Goal: Task Accomplishment & Management: Complete application form

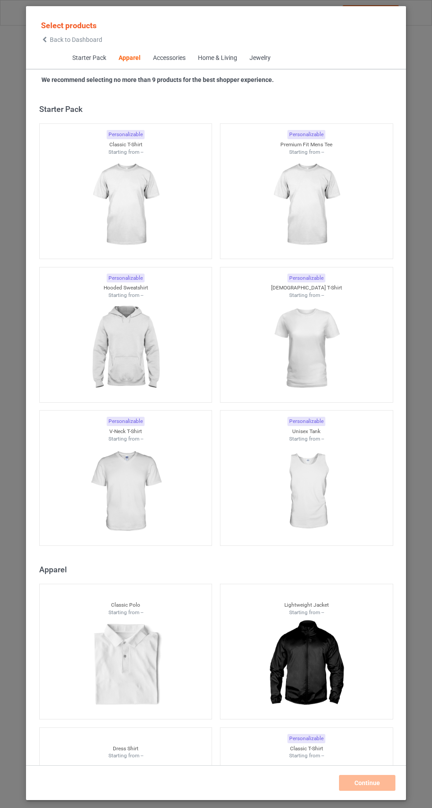
scroll to position [472, 0]
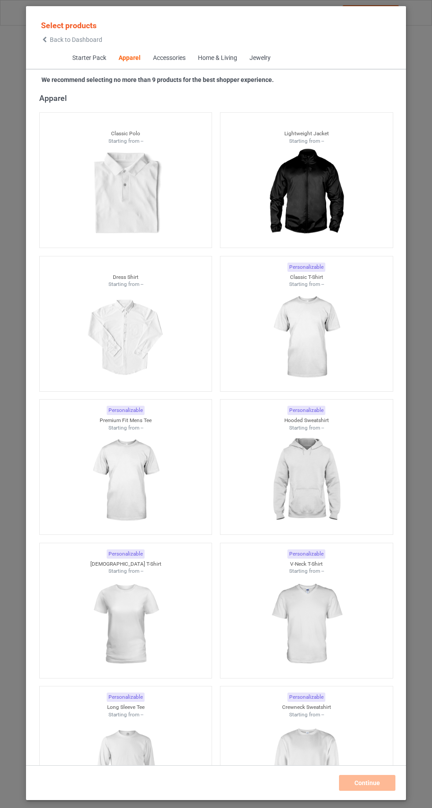
click at [316, 338] on img at bounding box center [306, 337] width 79 height 99
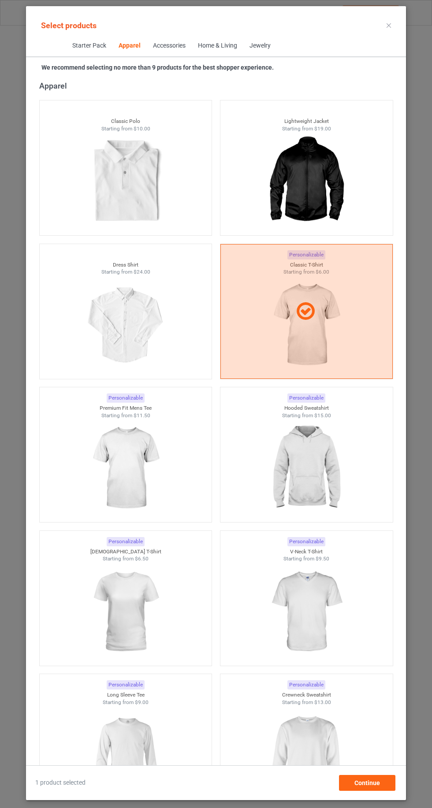
click at [108, 496] on img at bounding box center [125, 468] width 79 height 99
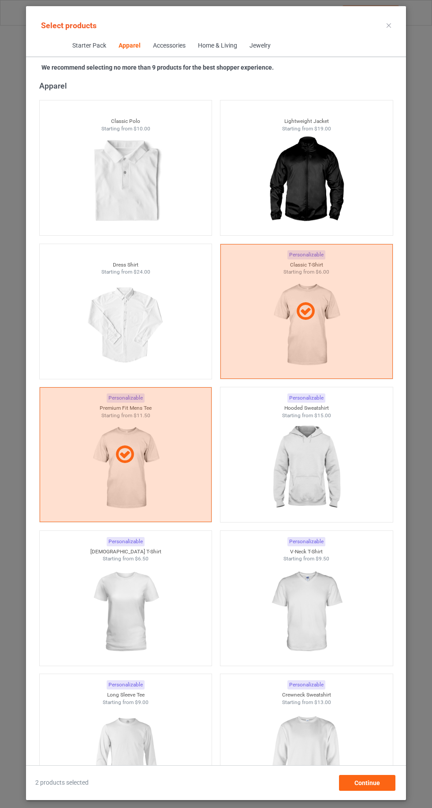
click at [326, 477] on img at bounding box center [306, 468] width 79 height 99
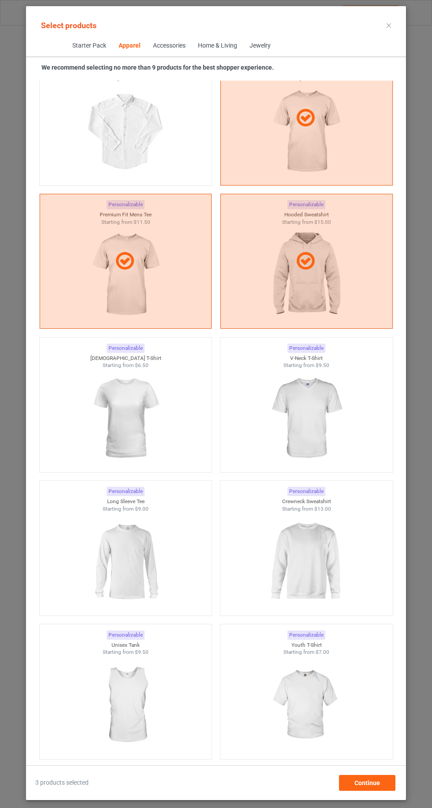
scroll to position [695, 0]
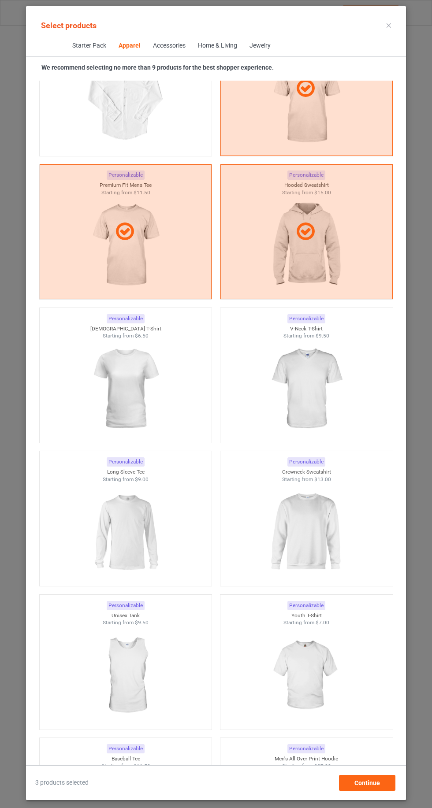
click at [299, 518] on img at bounding box center [306, 532] width 79 height 99
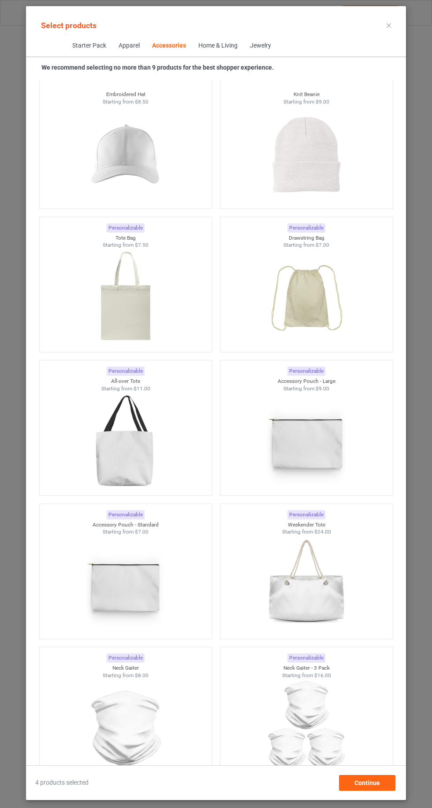
scroll to position [4958, 0]
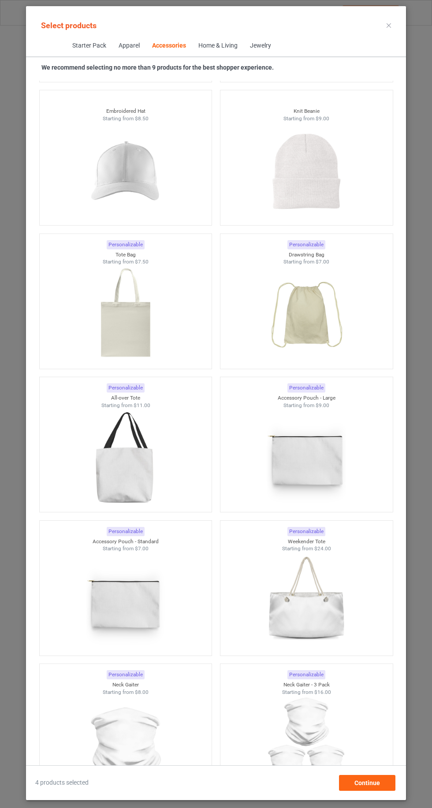
click at [164, 327] on img at bounding box center [125, 315] width 79 height 99
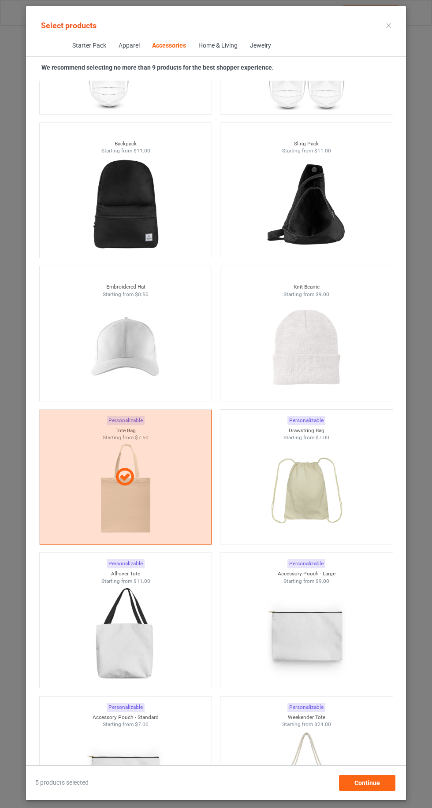
scroll to position [4780, 0]
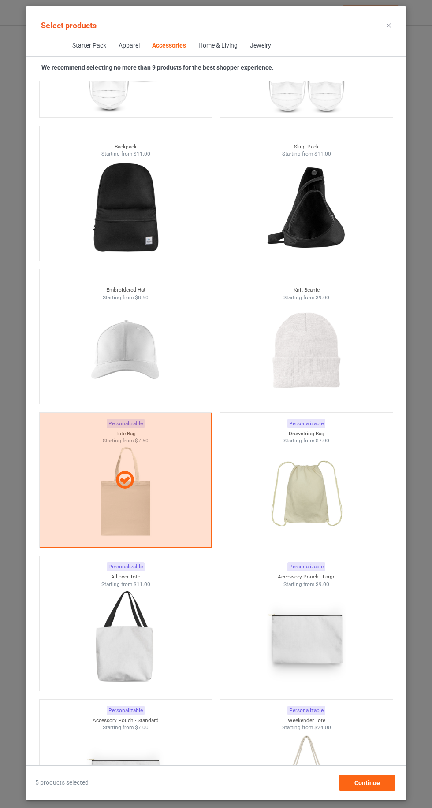
click at [185, 501] on div at bounding box center [126, 480] width 172 height 135
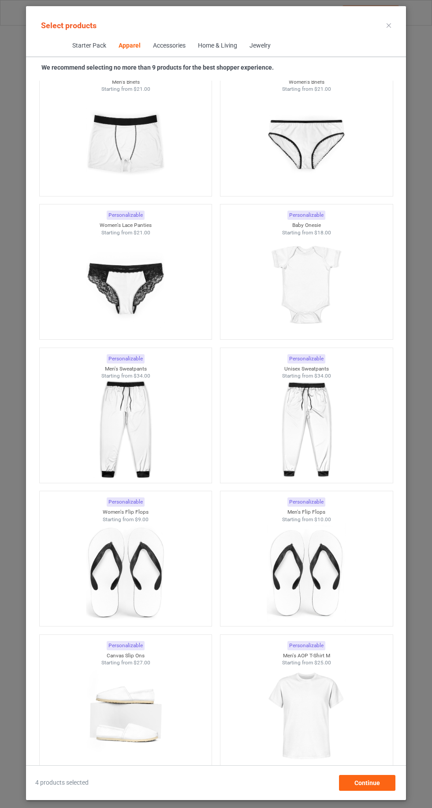
scroll to position [977, 0]
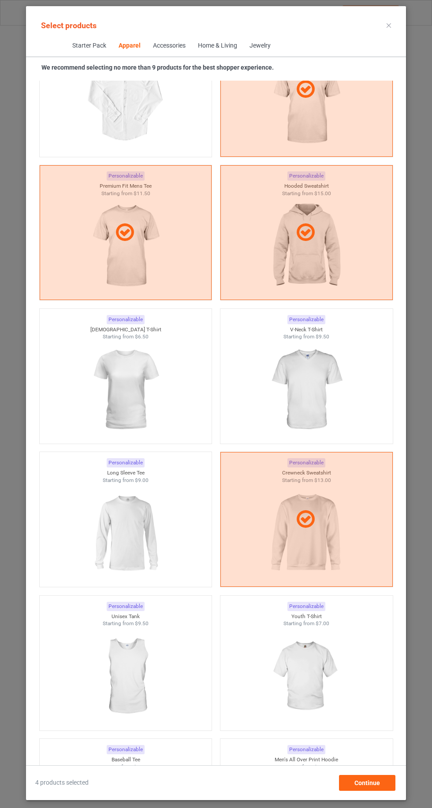
scroll to position [688, 0]
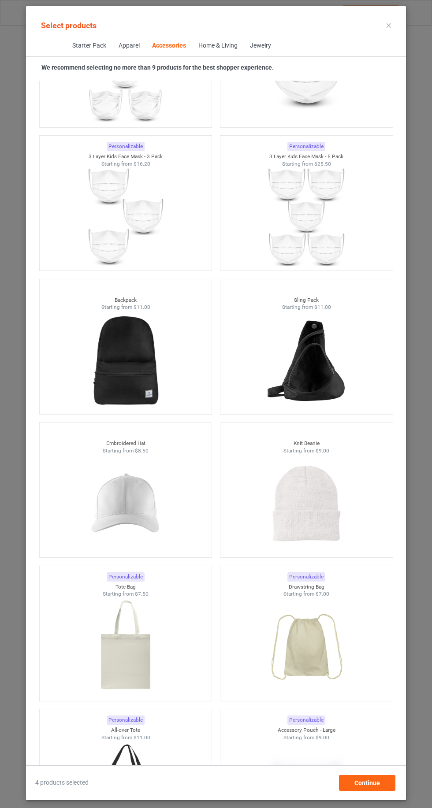
scroll to position [4627, 0]
click at [146, 639] on img at bounding box center [125, 647] width 79 height 99
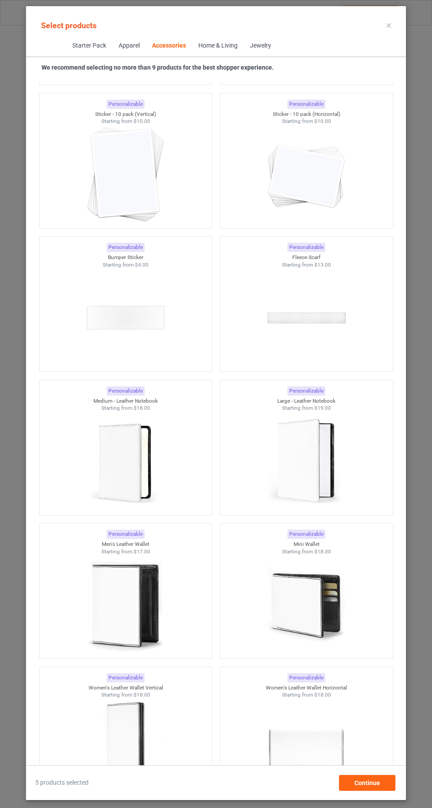
scroll to position [6577, 0]
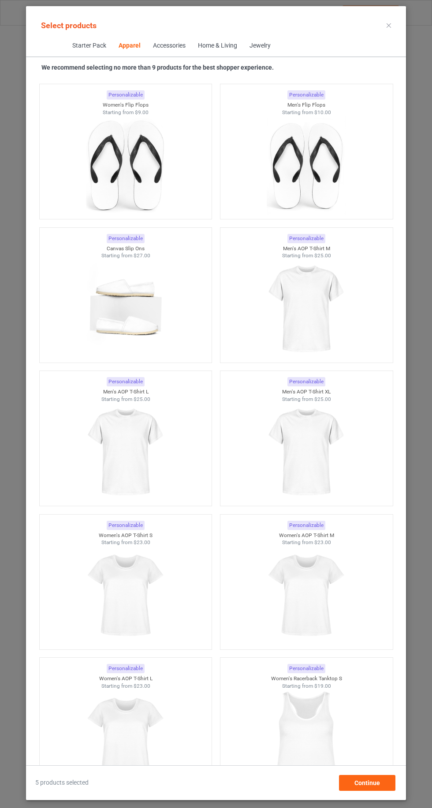
scroll to position [982, 0]
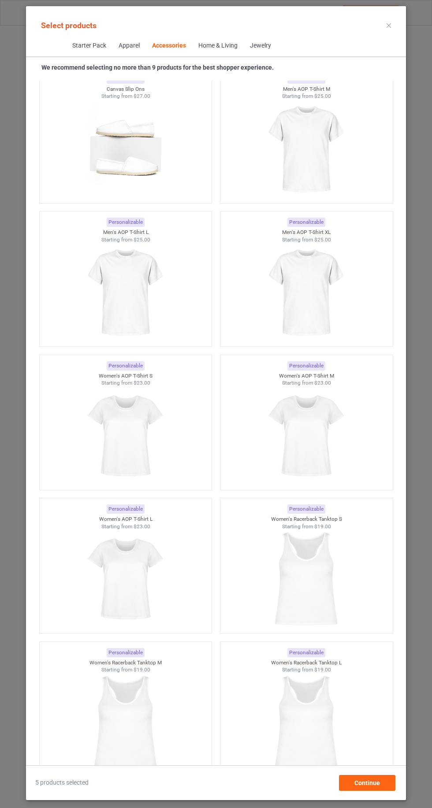
scroll to position [6599, 0]
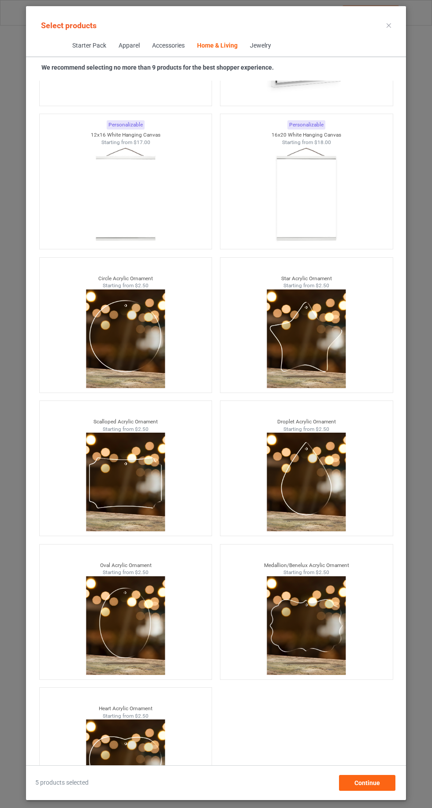
scroll to position [59, 0]
click at [386, 789] on div "Continue" at bounding box center [367, 783] width 56 height 16
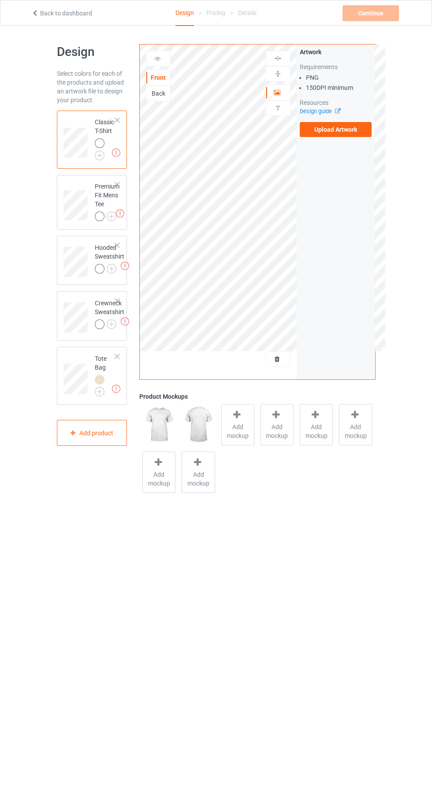
click at [89, 177] on div "Missing artworks Premium Fit Mens Tee" at bounding box center [92, 202] width 71 height 55
click at [110, 164] on td "Missing artworks Classic T-Shirt" at bounding box center [105, 139] width 31 height 51
click at [0, 0] on img at bounding box center [0, 0] width 0 height 0
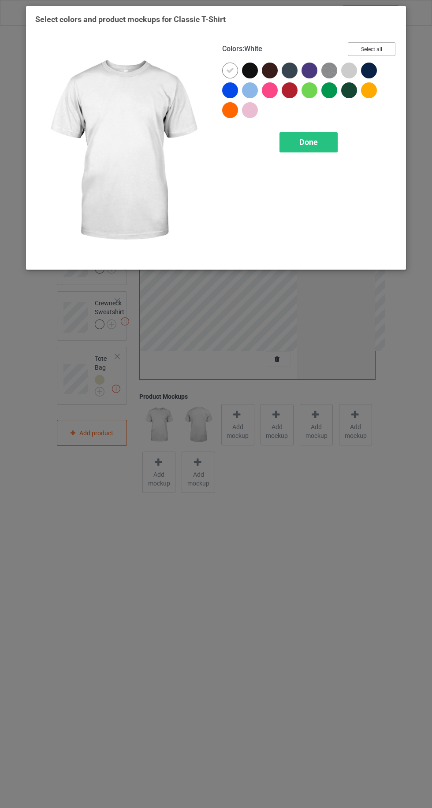
click at [367, 45] on button "Select all" at bounding box center [372, 49] width 48 height 14
click at [210, 69] on div at bounding box center [122, 151] width 187 height 230
click at [230, 70] on icon at bounding box center [230, 71] width 8 height 8
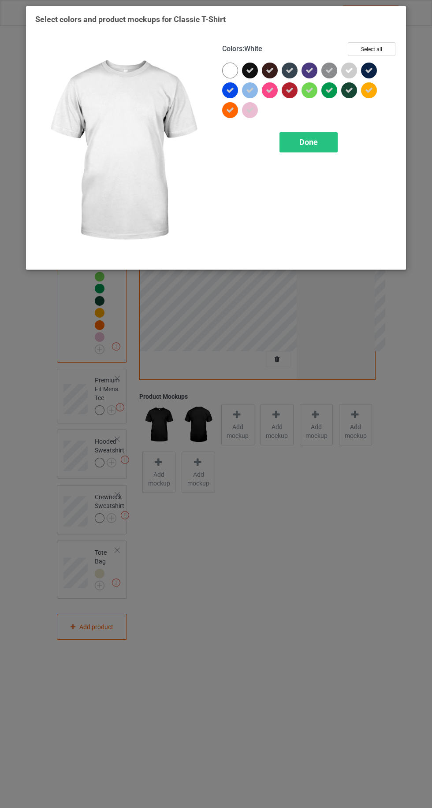
click at [297, 139] on div "Done" at bounding box center [308, 142] width 58 height 20
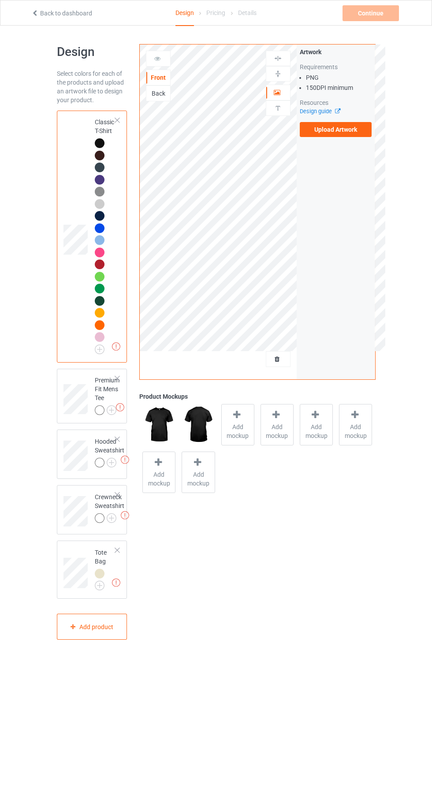
click at [0, 0] on img at bounding box center [0, 0] width 0 height 0
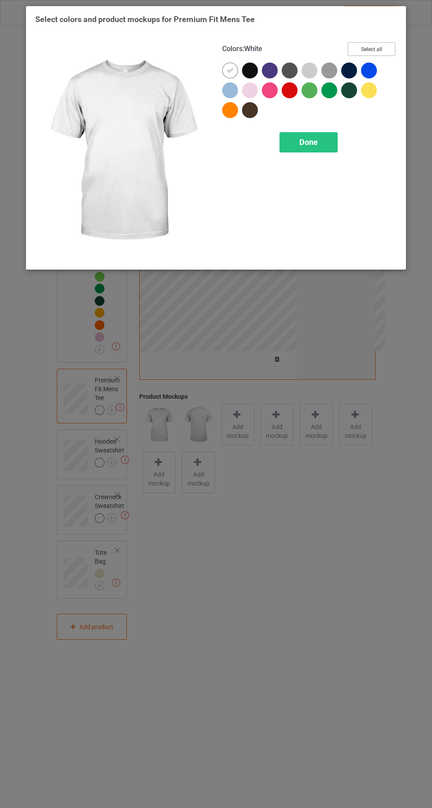
click at [367, 46] on button "Select all" at bounding box center [372, 49] width 48 height 14
click at [230, 70] on icon at bounding box center [230, 71] width 8 height 8
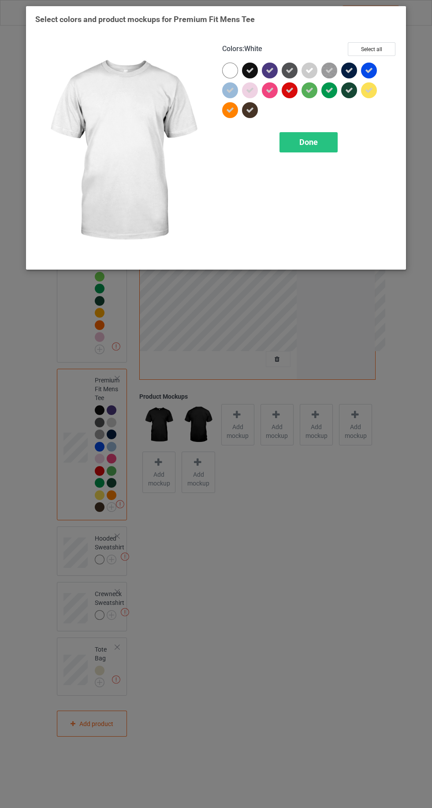
click at [290, 133] on div "Done" at bounding box center [308, 142] width 58 height 20
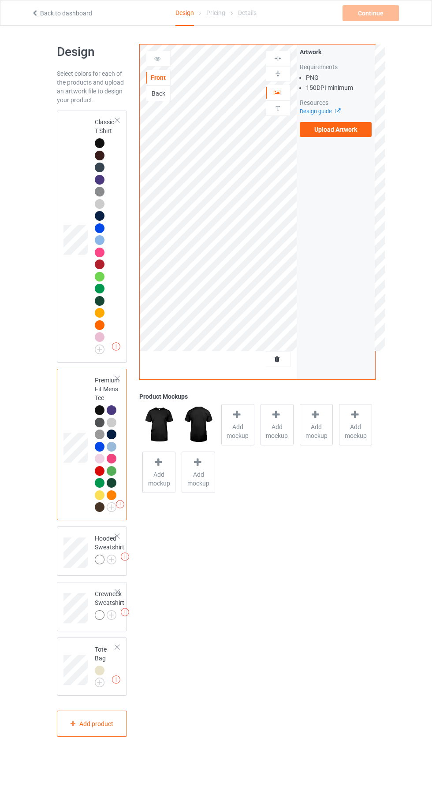
click at [0, 0] on img at bounding box center [0, 0] width 0 height 0
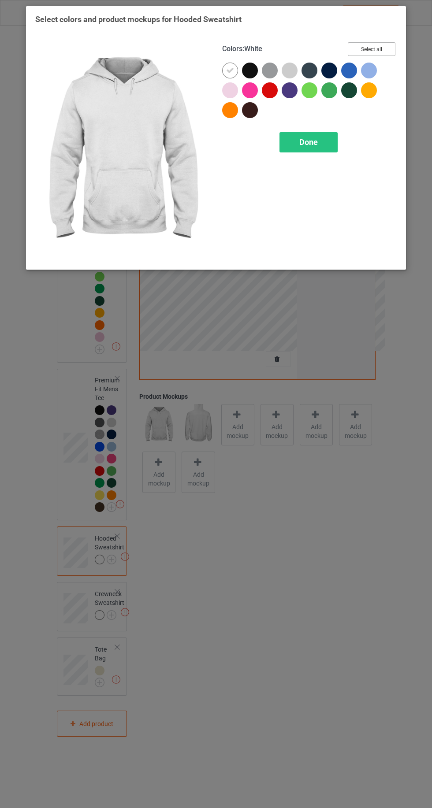
click at [376, 49] on button "Select all" at bounding box center [372, 49] width 48 height 14
click at [229, 70] on icon at bounding box center [230, 71] width 8 height 8
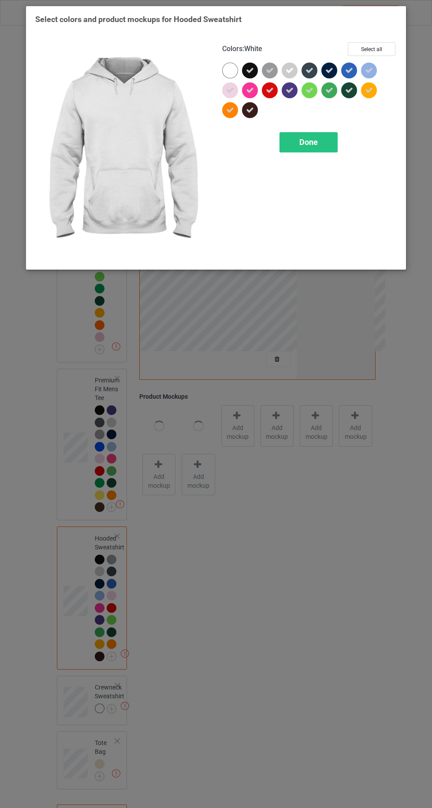
click at [298, 141] on div "Done" at bounding box center [308, 142] width 58 height 20
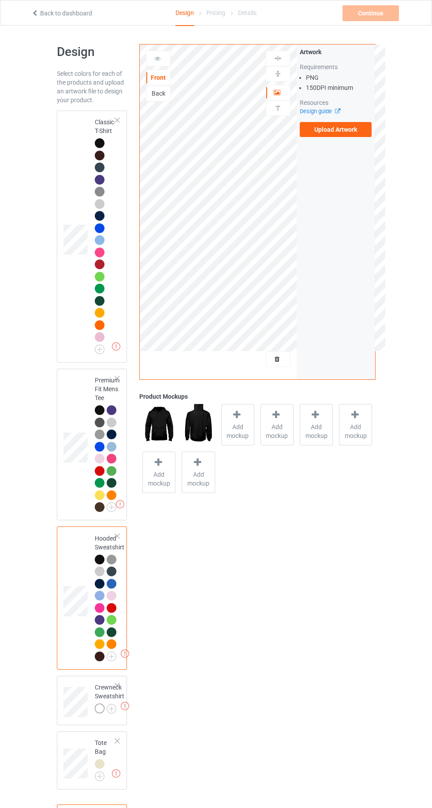
click at [0, 0] on img at bounding box center [0, 0] width 0 height 0
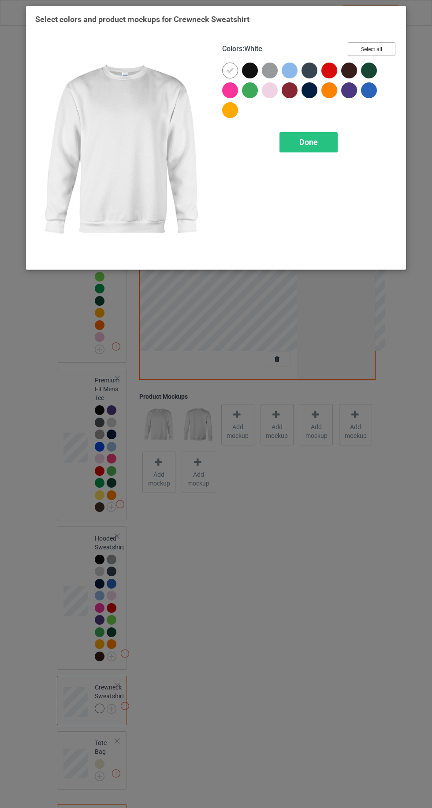
click at [364, 55] on button "Select all" at bounding box center [372, 49] width 48 height 14
click at [224, 67] on div at bounding box center [230, 71] width 16 height 16
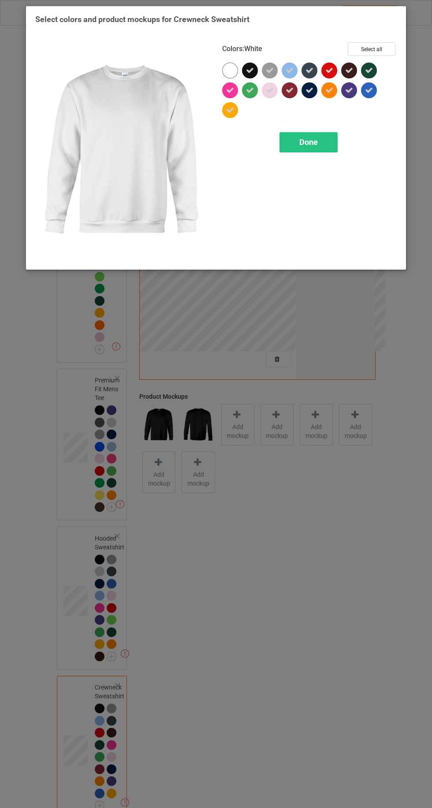
click at [305, 136] on div "Done" at bounding box center [308, 142] width 58 height 20
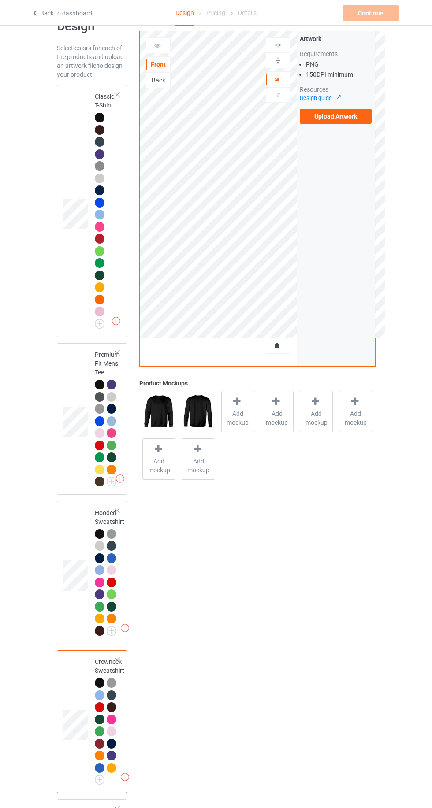
scroll to position [72, 0]
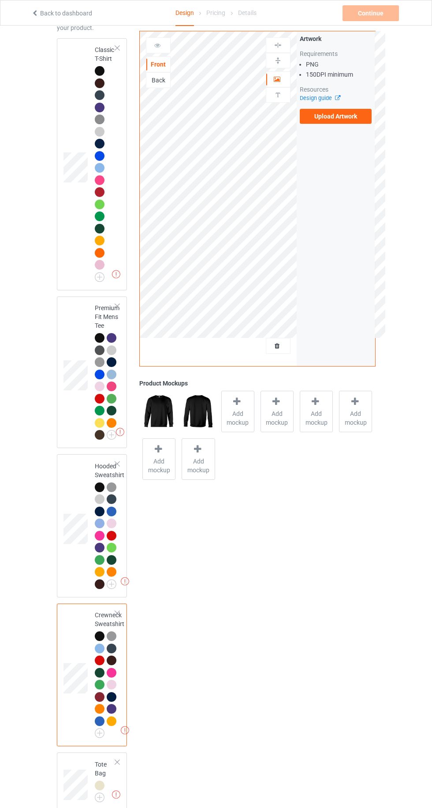
click at [103, 787] on div at bounding box center [100, 786] width 10 height 10
click at [0, 0] on img at bounding box center [0, 0] width 0 height 0
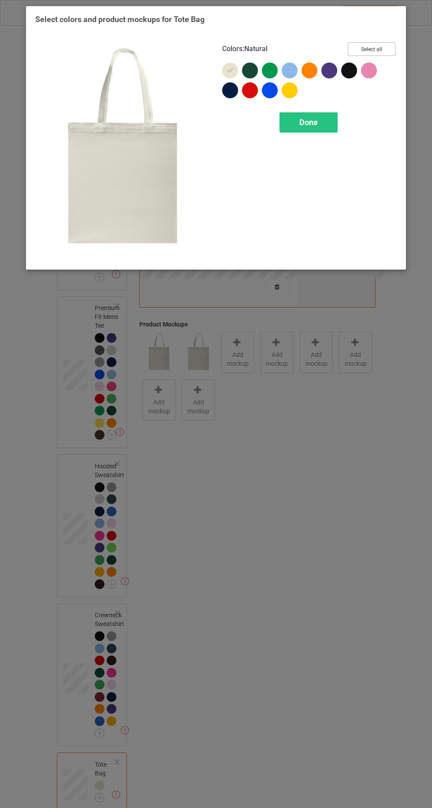
click at [384, 43] on button "Select all" at bounding box center [372, 49] width 48 height 14
click at [226, 70] on div at bounding box center [230, 71] width 16 height 16
click at [224, 69] on div at bounding box center [230, 71] width 16 height 16
click at [352, 52] on button "Reset to Default" at bounding box center [363, 49] width 64 height 14
click at [328, 123] on div "Done" at bounding box center [308, 122] width 58 height 20
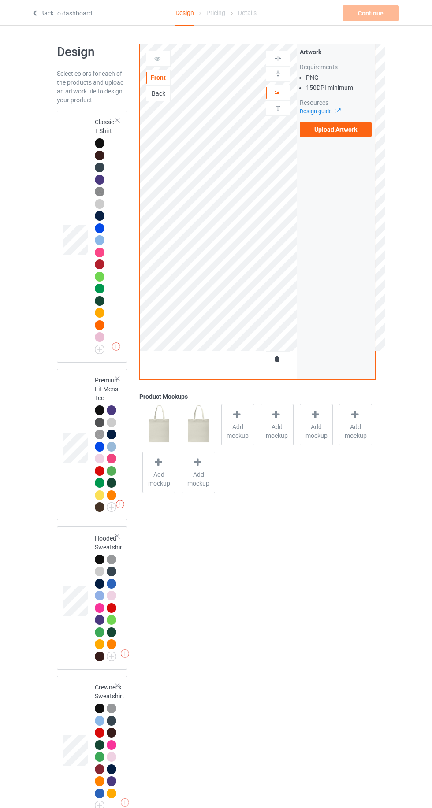
click at [95, 178] on div at bounding box center [100, 180] width 10 height 10
click at [95, 191] on img at bounding box center [100, 192] width 10 height 10
click at [102, 156] on div at bounding box center [100, 156] width 10 height 10
click at [101, 146] on div at bounding box center [100, 143] width 10 height 10
click at [242, 436] on span "Add mockup" at bounding box center [238, 432] width 32 height 18
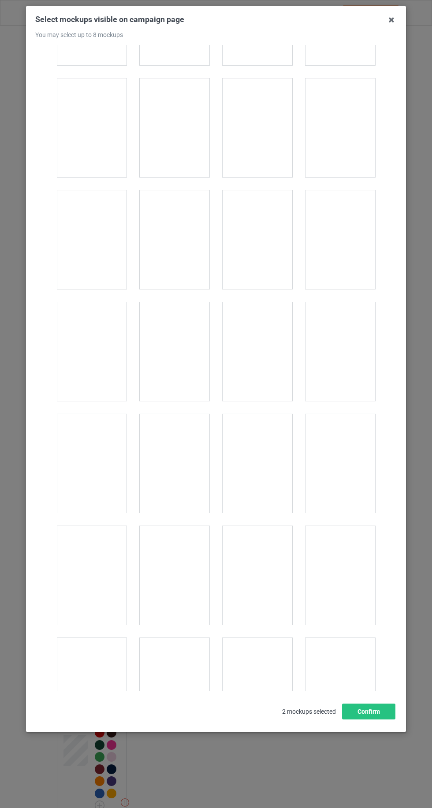
scroll to position [12149, 0]
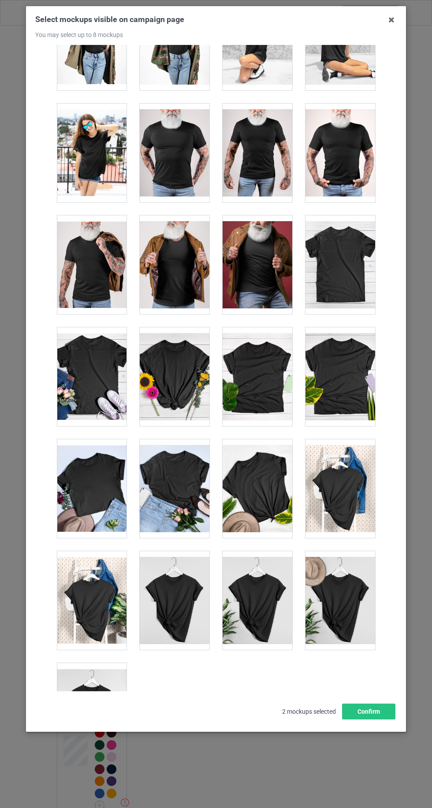
click at [96, 682] on div at bounding box center [92, 712] width 70 height 99
click at [359, 581] on div at bounding box center [340, 600] width 70 height 99
click at [263, 475] on div at bounding box center [258, 488] width 70 height 99
click at [388, 720] on button "Confirm" at bounding box center [368, 712] width 53 height 16
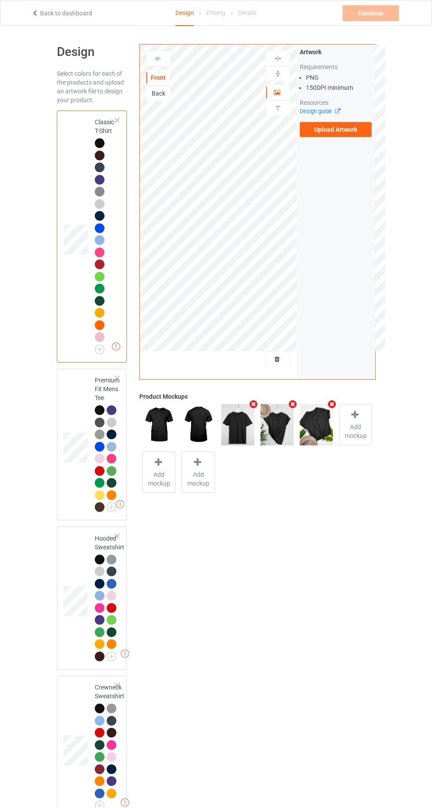
click at [356, 133] on label "Upload Artwork" at bounding box center [336, 129] width 72 height 15
click at [0, 0] on input "Upload Artwork" at bounding box center [0, 0] width 0 height 0
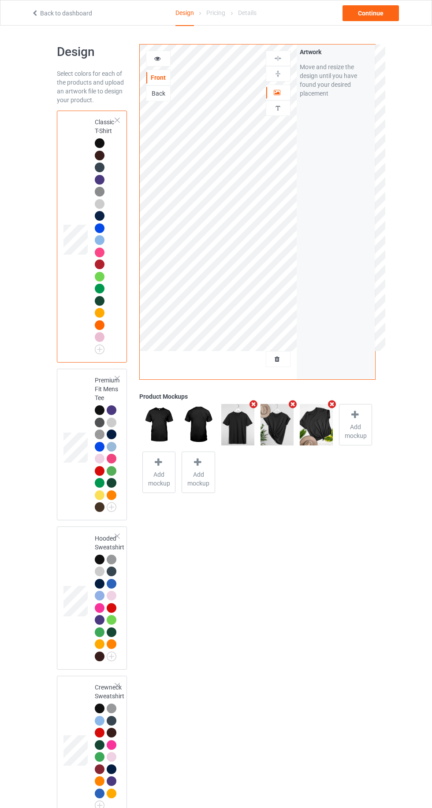
click at [157, 57] on icon at bounding box center [157, 57] width 7 height 6
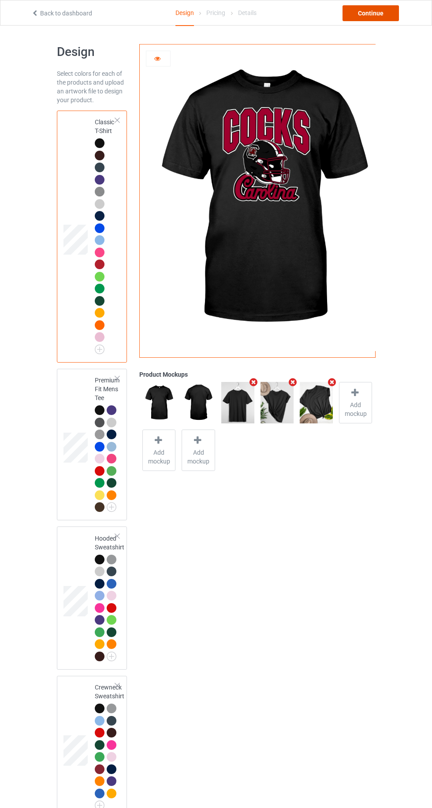
click at [367, 14] on div "Continue" at bounding box center [370, 13] width 56 height 16
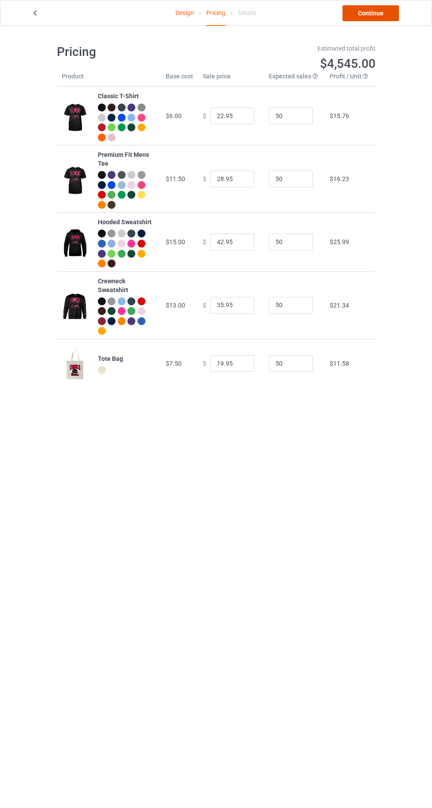
click at [364, 14] on link "Continue" at bounding box center [370, 13] width 56 height 16
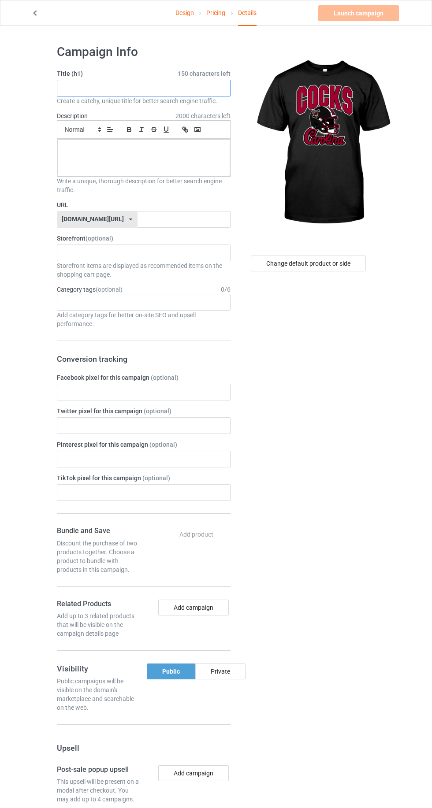
click at [78, 89] on input "text" at bounding box center [144, 88] width 174 height 17
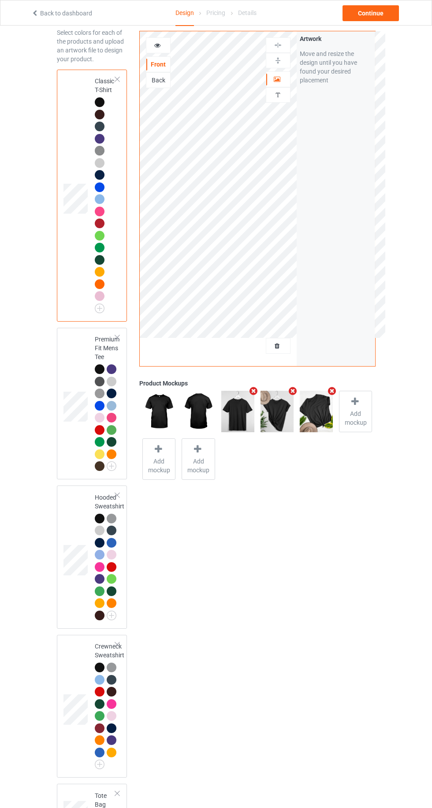
scroll to position [72, 0]
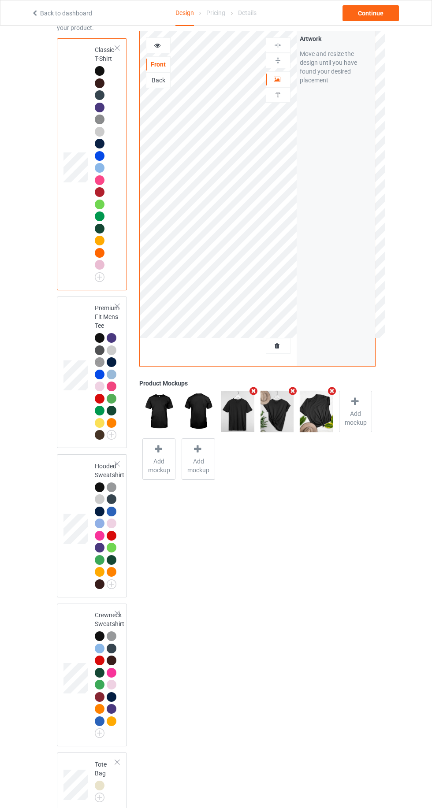
click at [78, 757] on td at bounding box center [76, 781] width 26 height 51
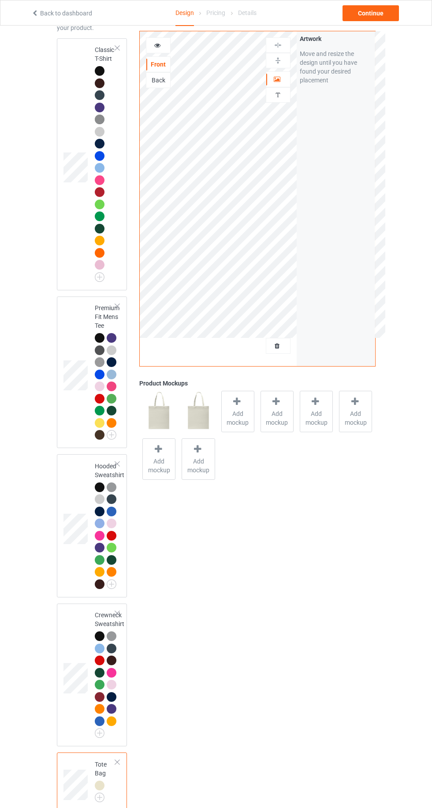
click at [235, 412] on span "Add mockup" at bounding box center [238, 418] width 32 height 18
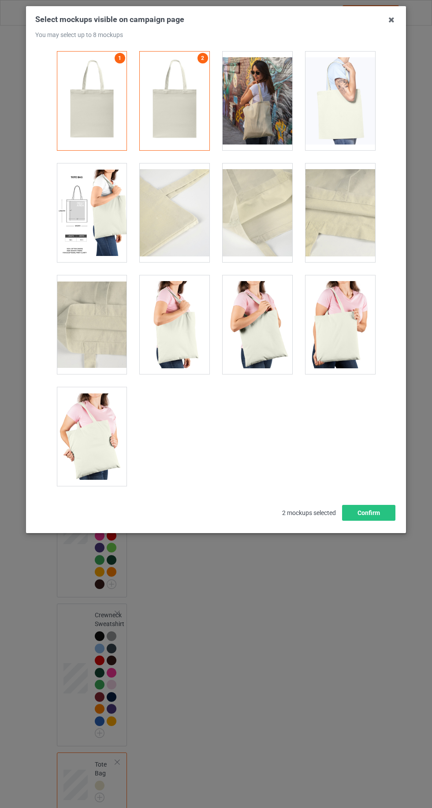
click at [337, 330] on div at bounding box center [340, 324] width 70 height 99
click at [377, 510] on button "Confirm" at bounding box center [368, 513] width 53 height 16
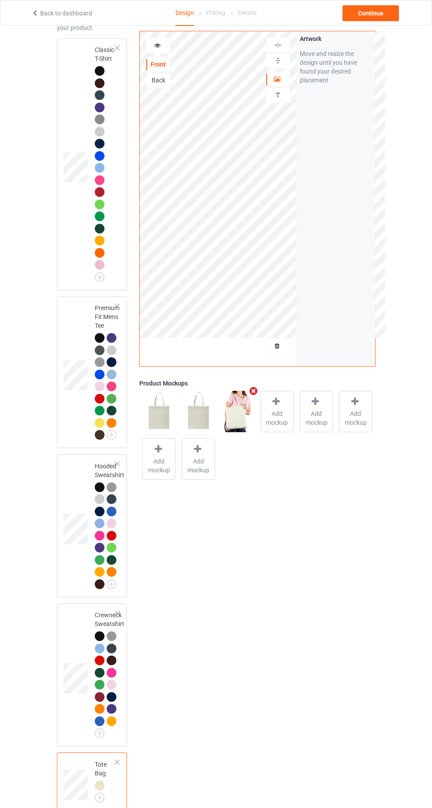
click at [371, 36] on div "Artwork" at bounding box center [336, 38] width 72 height 9
click at [367, 15] on div "Continue" at bounding box center [370, 13] width 56 height 16
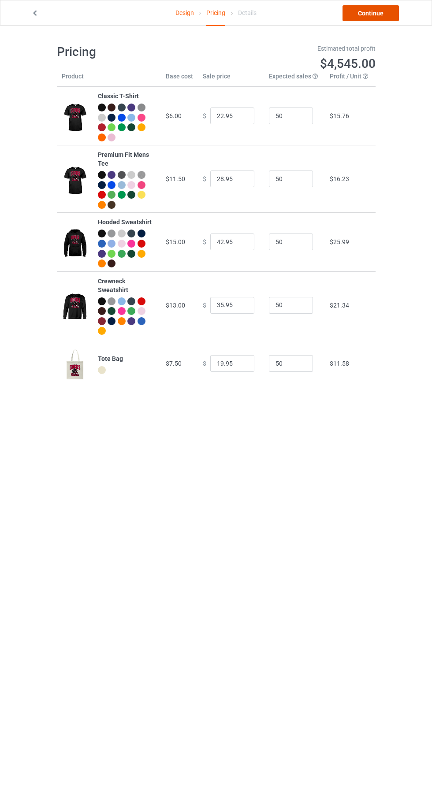
click at [358, 9] on link "Continue" at bounding box center [370, 13] width 56 height 16
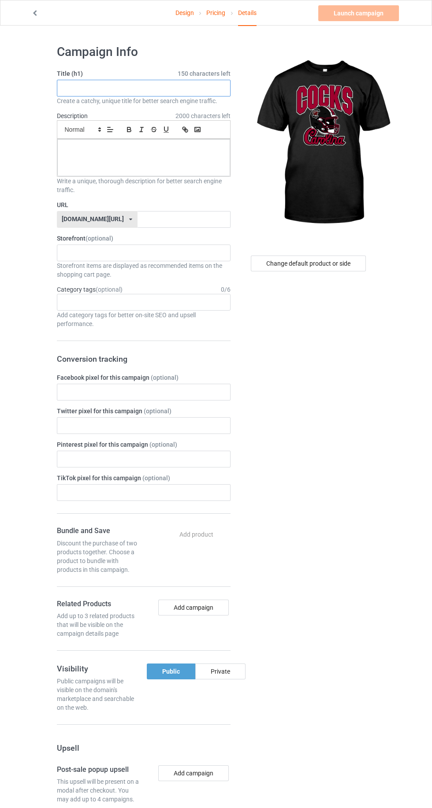
click at [97, 89] on input "text" at bounding box center [144, 88] width 174 height 17
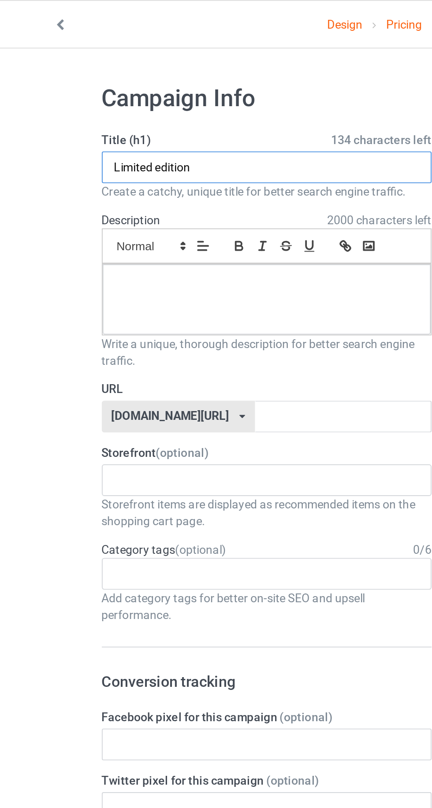
type input "Limited edition"
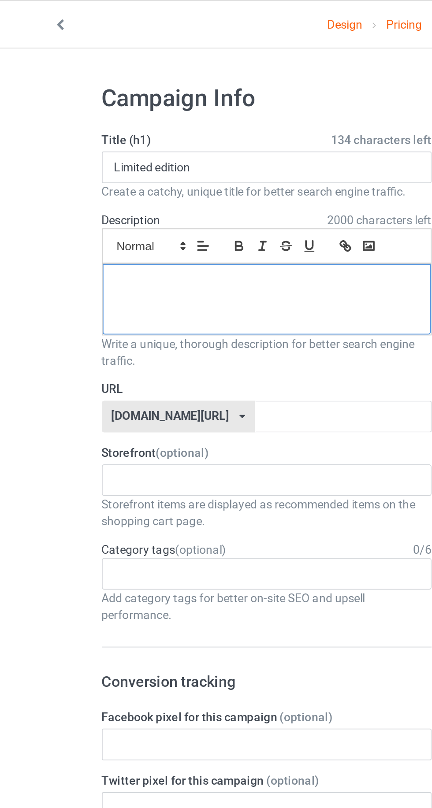
click at [59, 167] on div at bounding box center [143, 157] width 173 height 37
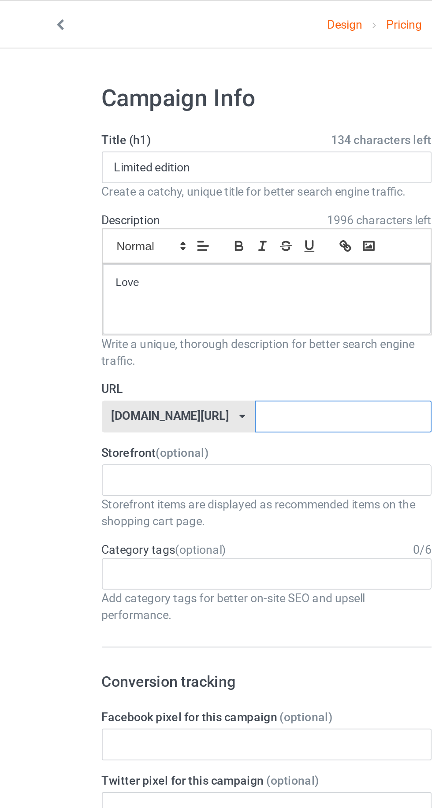
click at [179, 222] on input "text" at bounding box center [183, 219] width 93 height 17
type input "Carolinalove"
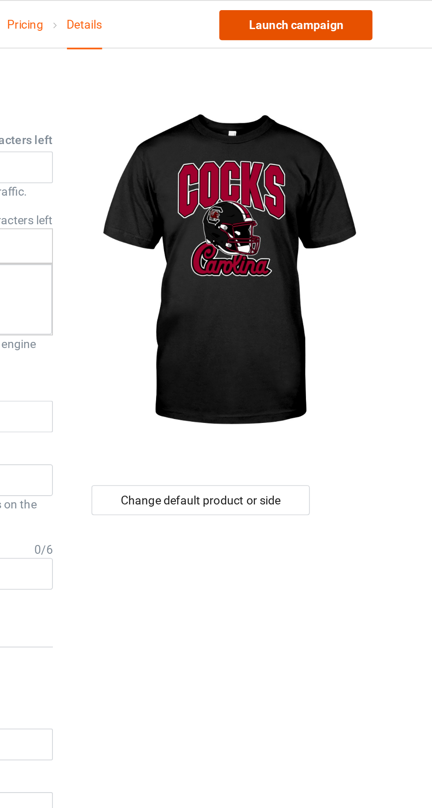
click at [339, 15] on link "Launch campaign" at bounding box center [358, 13] width 81 height 16
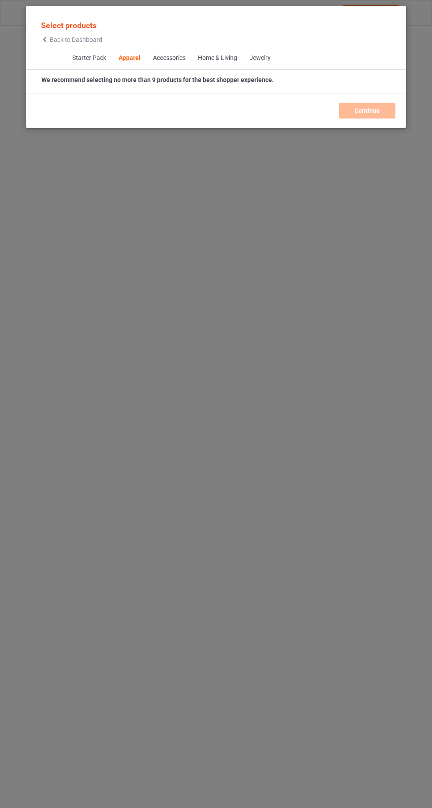
click at [49, 56] on div "Starter Pack Apparel Accessories Home & Living Jewelry" at bounding box center [216, 59] width 380 height 22
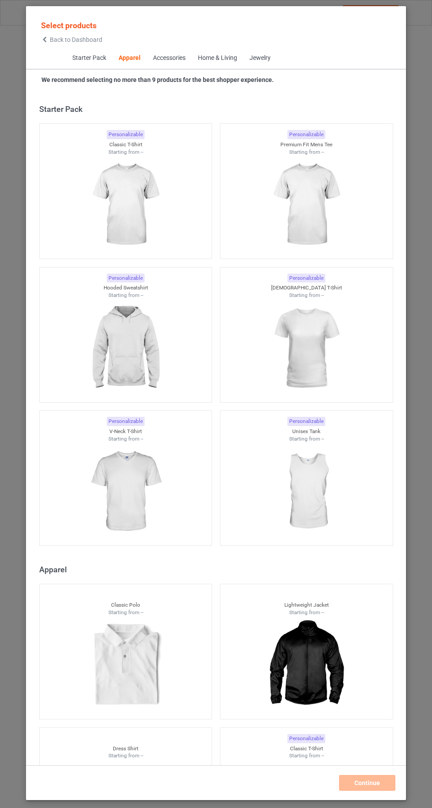
scroll to position [472, 0]
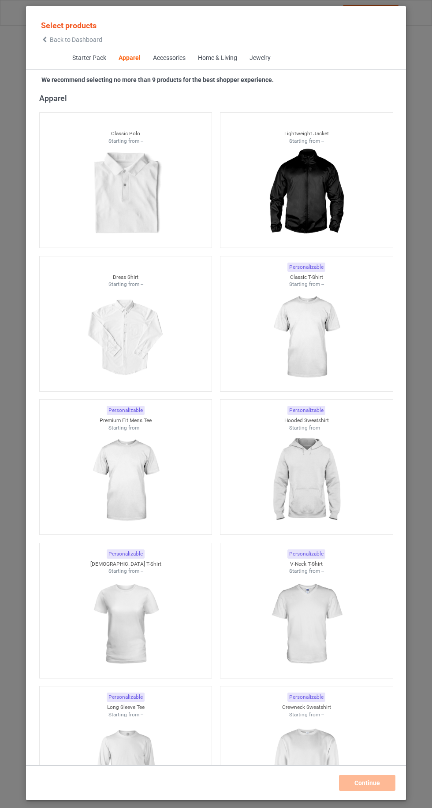
click at [45, 39] on icon at bounding box center [44, 40] width 7 height 6
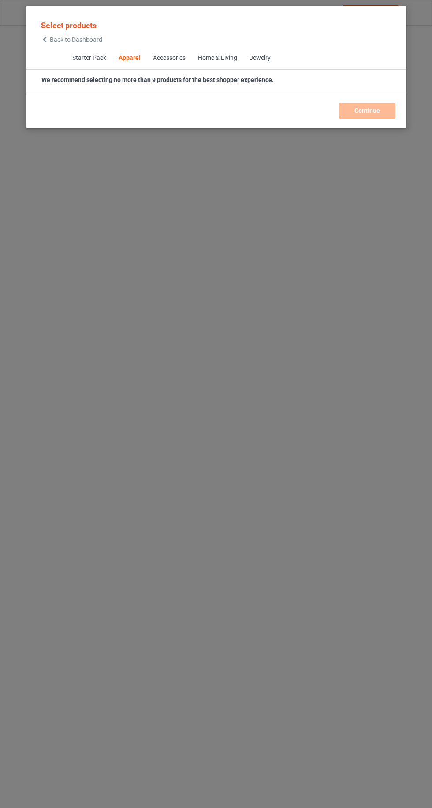
click at [56, 40] on span "Back to Dashboard" at bounding box center [76, 39] width 52 height 7
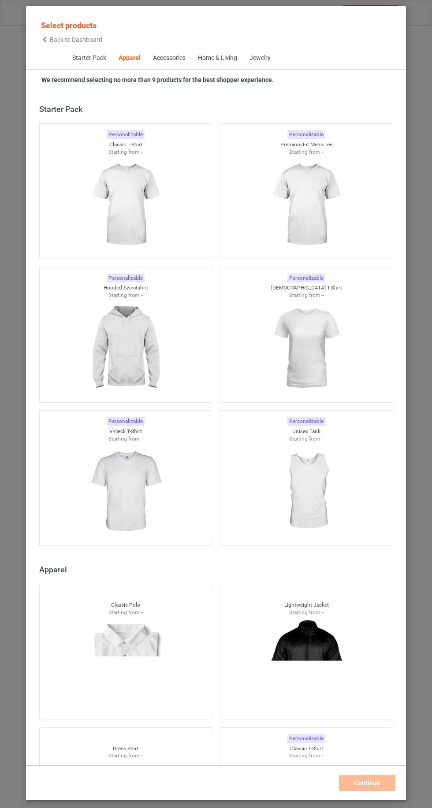
scroll to position [472, 0]
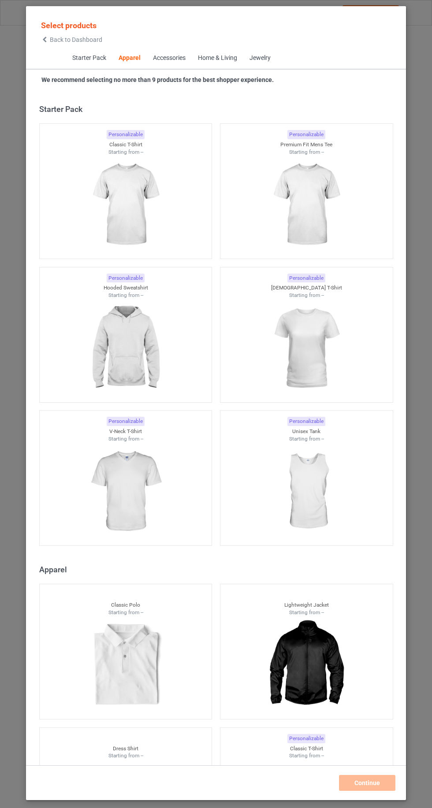
click at [45, 39] on icon at bounding box center [44, 40] width 7 height 6
